Goal: Communication & Community: Share content

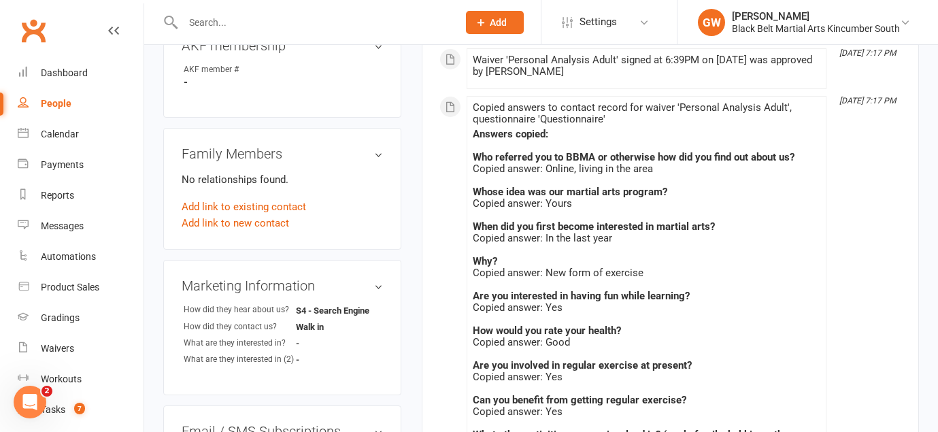
click at [241, 27] on input "text" at bounding box center [313, 22] width 269 height 19
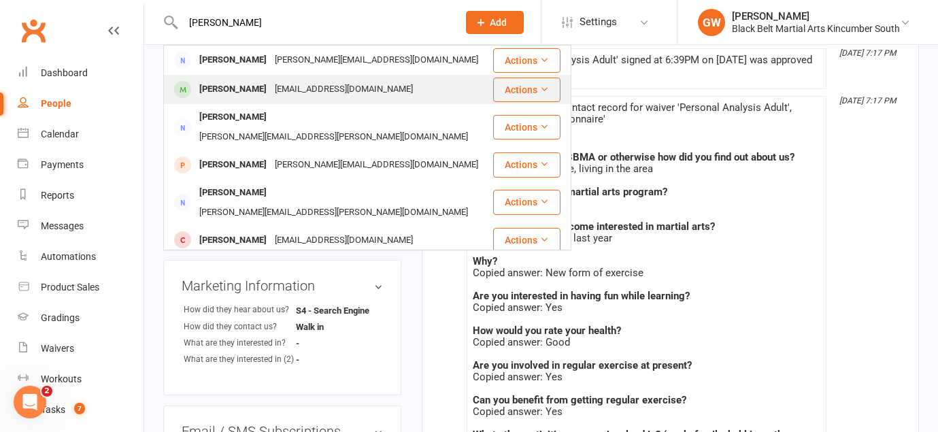
type input "[PERSON_NAME]"
click at [271, 92] on div "[EMAIL_ADDRESS][DOMAIN_NAME]" at bounding box center [344, 90] width 146 height 20
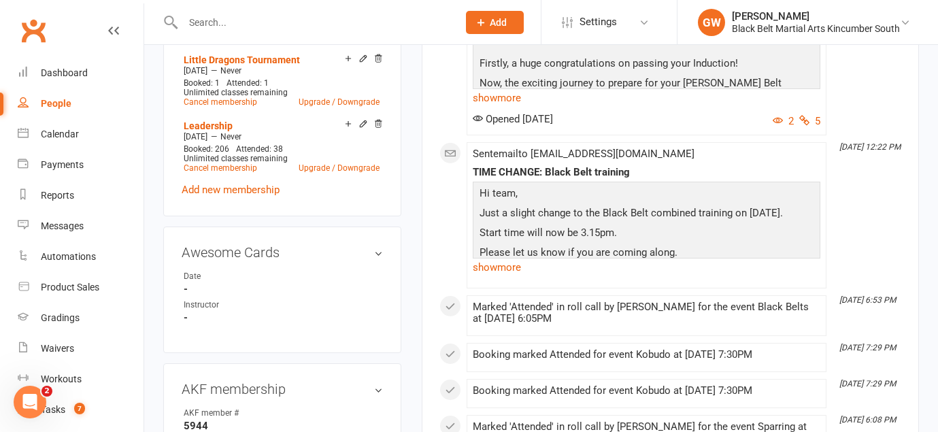
scroll to position [579, 0]
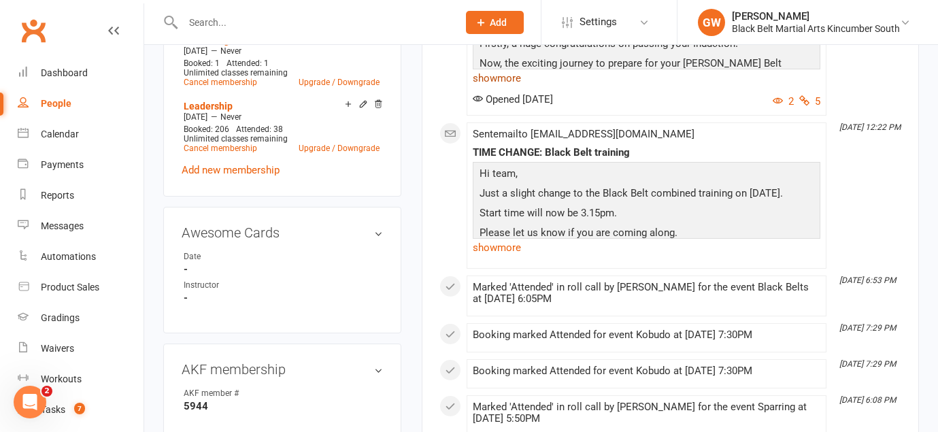
click at [509, 88] on link "show more" at bounding box center [647, 78] width 348 height 19
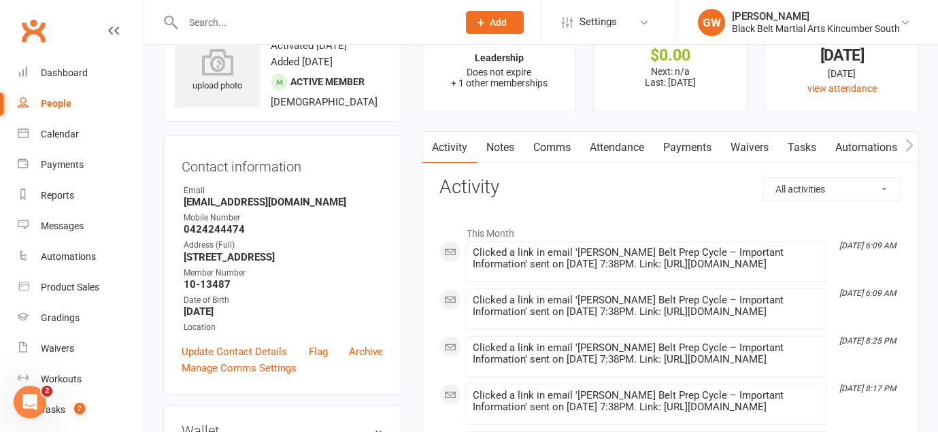
scroll to position [0, 0]
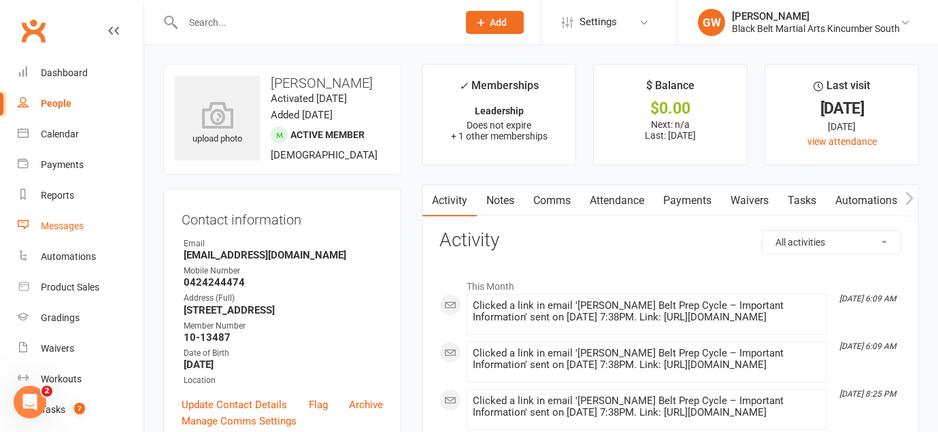
click at [63, 234] on link "Messages" at bounding box center [81, 226] width 126 height 31
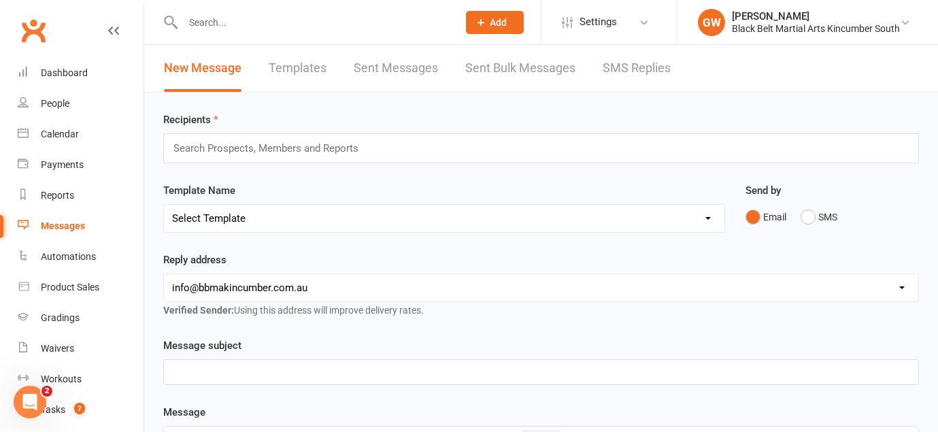
click at [386, 141] on div "Search Prospects, Members and Reports" at bounding box center [541, 148] width 756 height 30
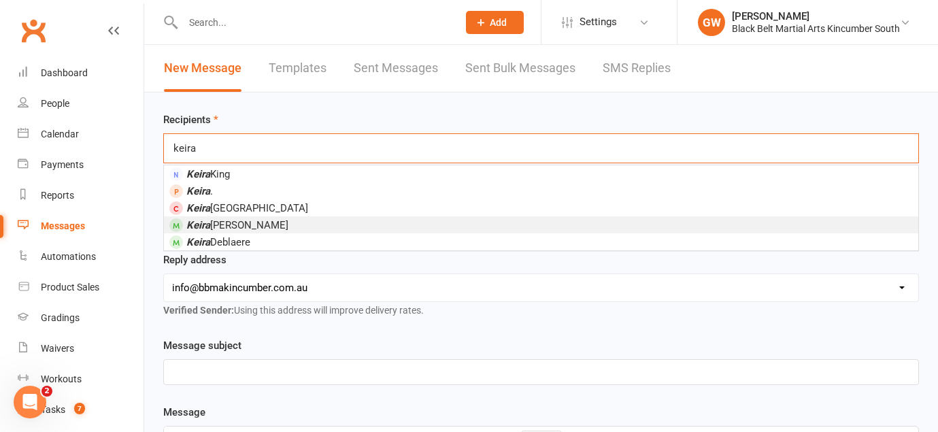
type input "keira"
click at [325, 221] on li "[PERSON_NAME]" at bounding box center [541, 224] width 755 height 17
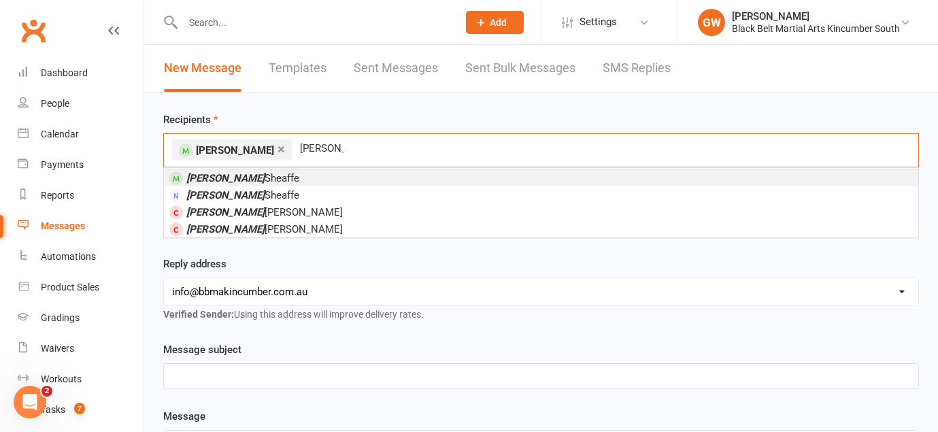
type input "[PERSON_NAME]"
click at [302, 175] on li "[PERSON_NAME]" at bounding box center [541, 177] width 755 height 17
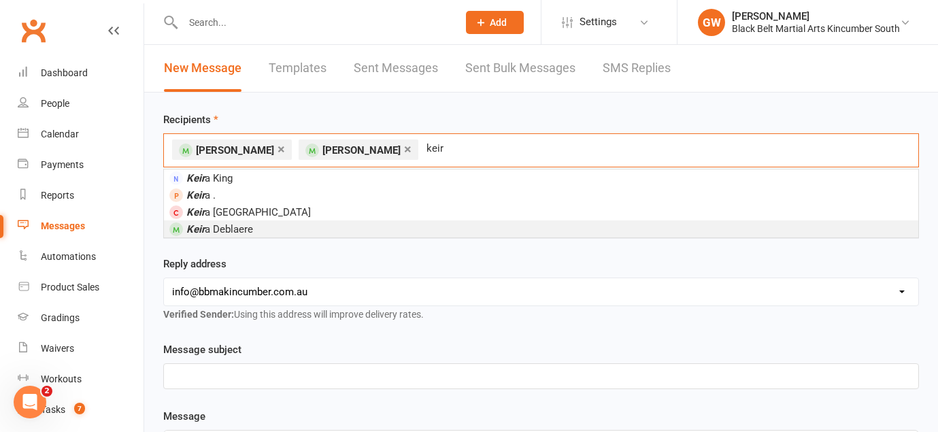
type input "keir"
click at [300, 229] on li "[PERSON_NAME]" at bounding box center [541, 228] width 755 height 17
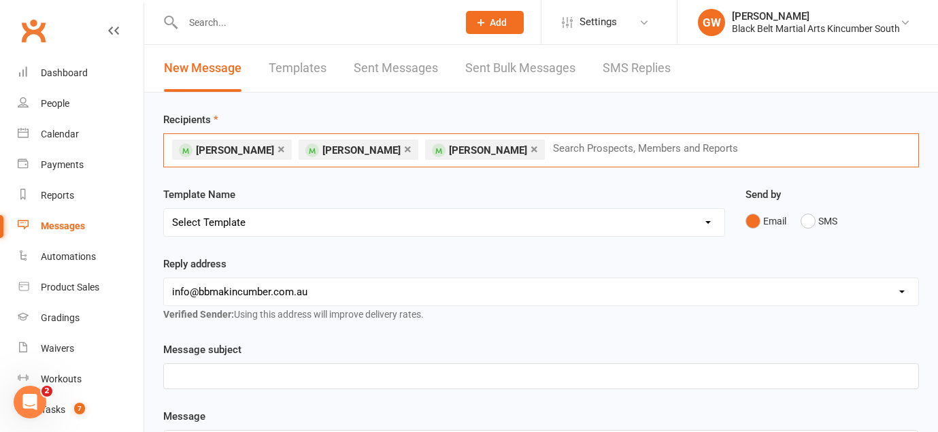
click at [531, 146] on link "×" at bounding box center [534, 149] width 7 height 22
type input "k"
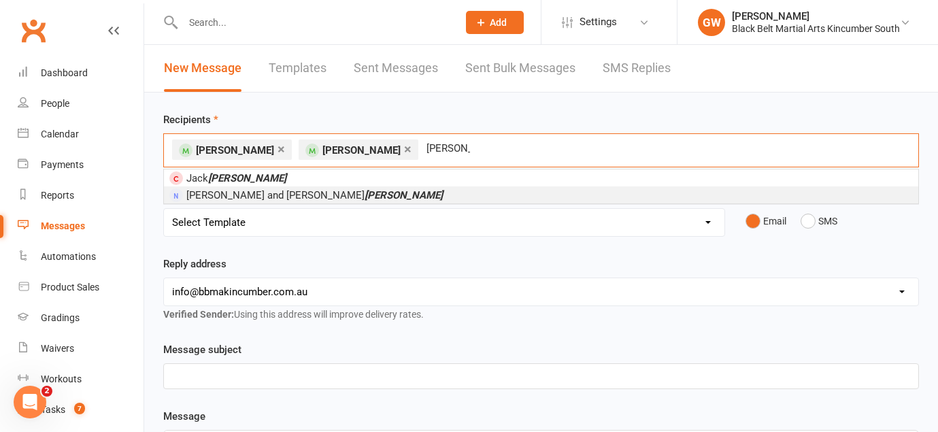
type input "[PERSON_NAME]"
click at [380, 186] on li "[PERSON_NAME] and [PERSON_NAME]" at bounding box center [541, 194] width 755 height 17
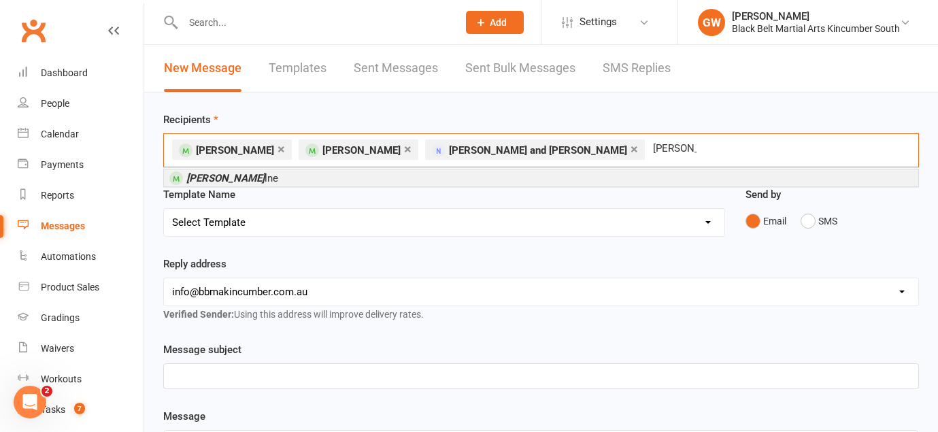
type input "[PERSON_NAME]"
click at [413, 178] on li "[PERSON_NAME] lne" at bounding box center [541, 177] width 755 height 17
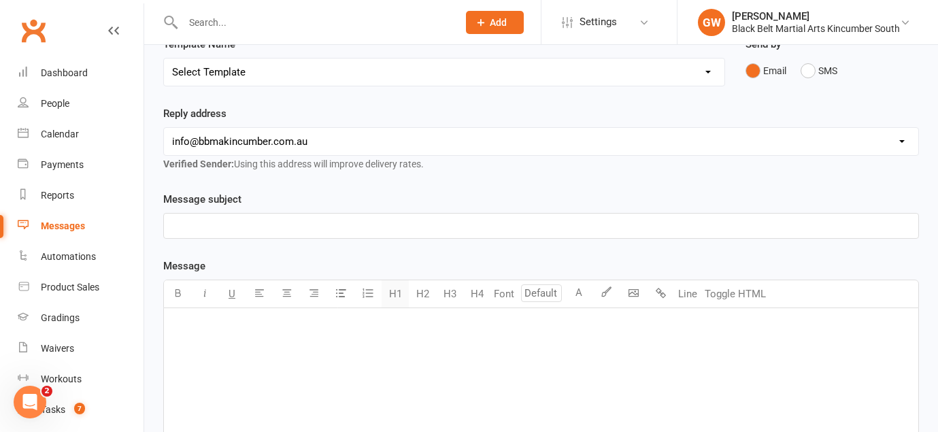
scroll to position [184, 0]
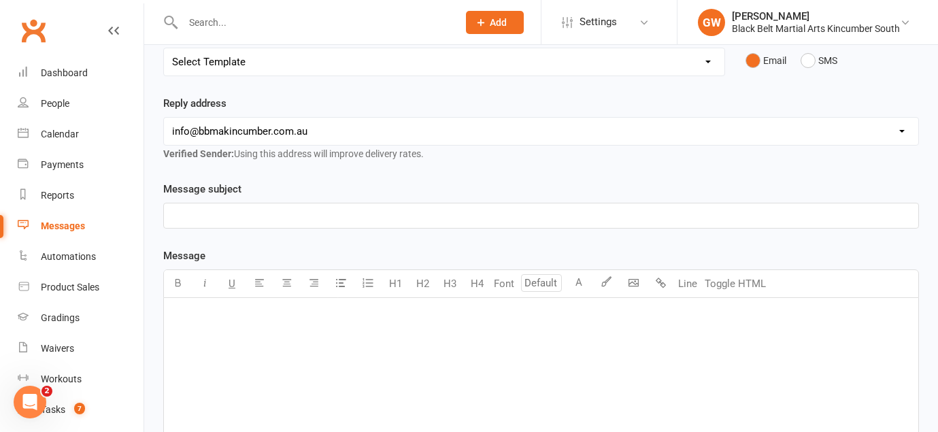
click at [382, 208] on p "﻿" at bounding box center [541, 216] width 738 height 16
click at [254, 305] on div "﻿" at bounding box center [541, 400] width 755 height 204
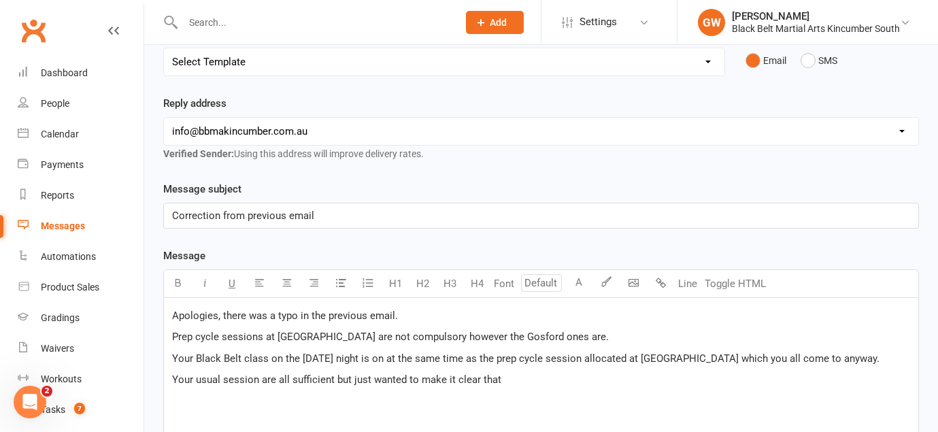
click at [254, 374] on span "Your usual session are all sufficient but just wanted to make it clear that" at bounding box center [336, 380] width 329 height 12
click at [257, 374] on span "Your usual session are all sufficient but just wanted to make it clear that" at bounding box center [336, 380] width 329 height 12
click at [528, 371] on p "Your usual sessions are all sufficient but just wanted to make it clear that" at bounding box center [541, 379] width 738 height 16
click at [353, 393] on p "﻿" at bounding box center [541, 401] width 738 height 16
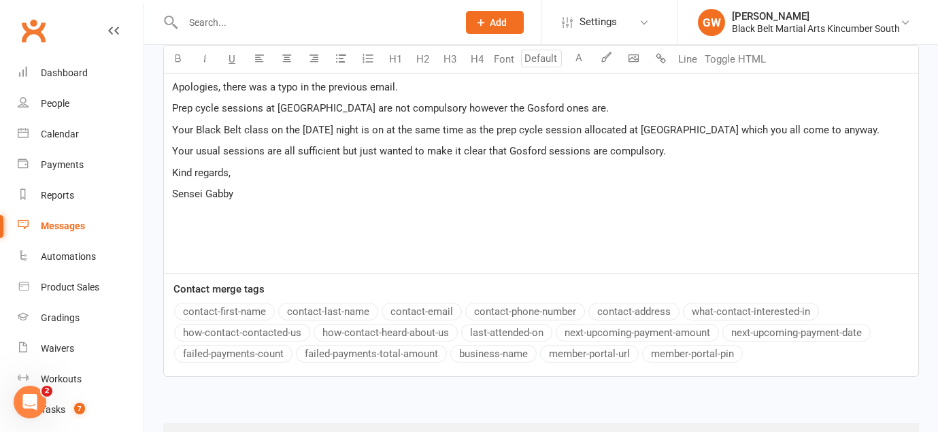
scroll to position [456, 0]
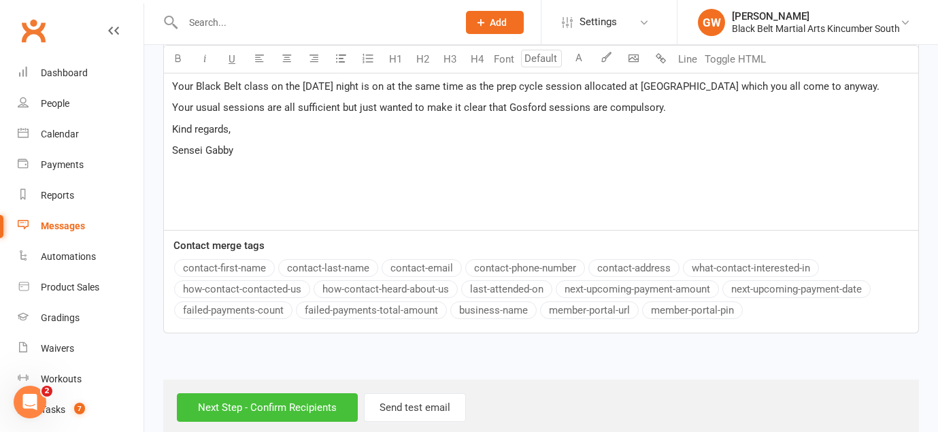
click at [331, 393] on input "Next Step - Confirm Recipients" at bounding box center [267, 407] width 181 height 29
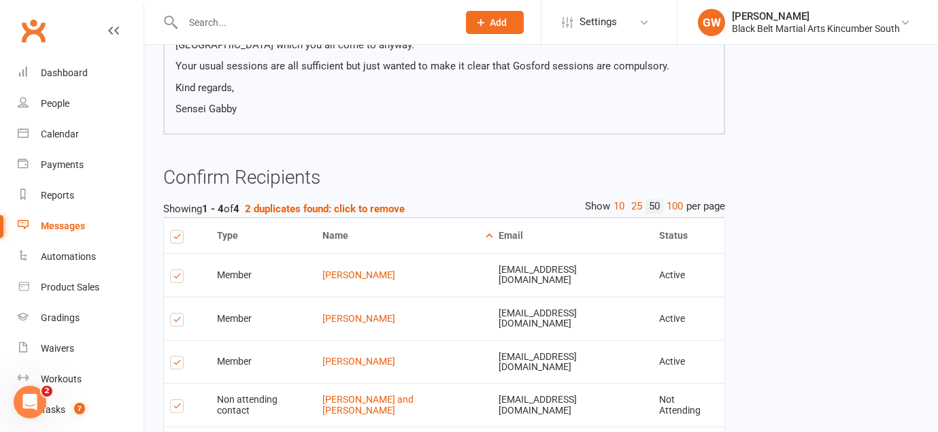
scroll to position [340, 0]
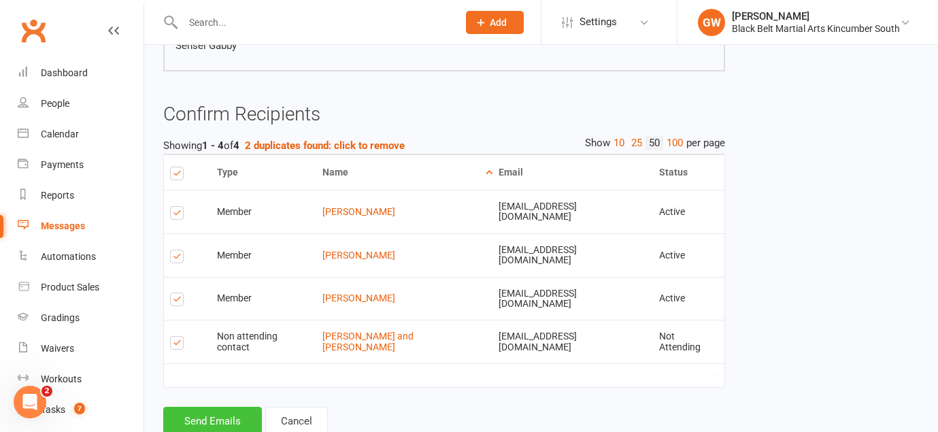
click at [235, 407] on button "Send Emails" at bounding box center [212, 421] width 99 height 29
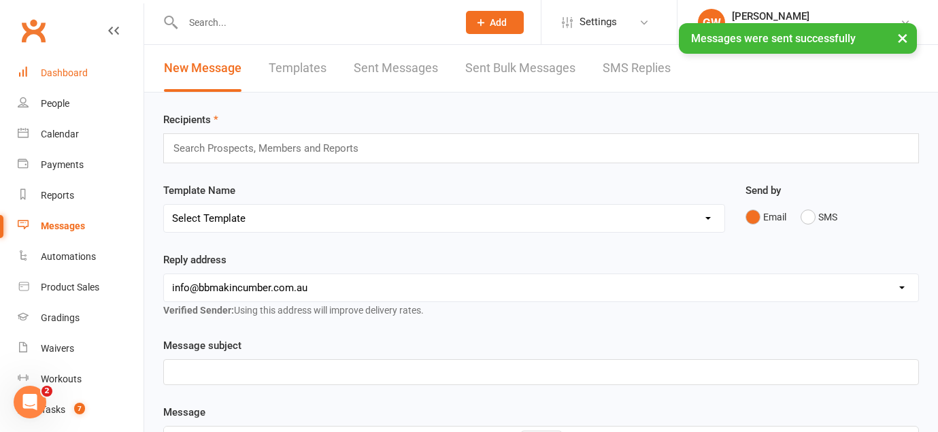
click at [52, 71] on div "Dashboard" at bounding box center [64, 72] width 47 height 11
